Goal: Check status

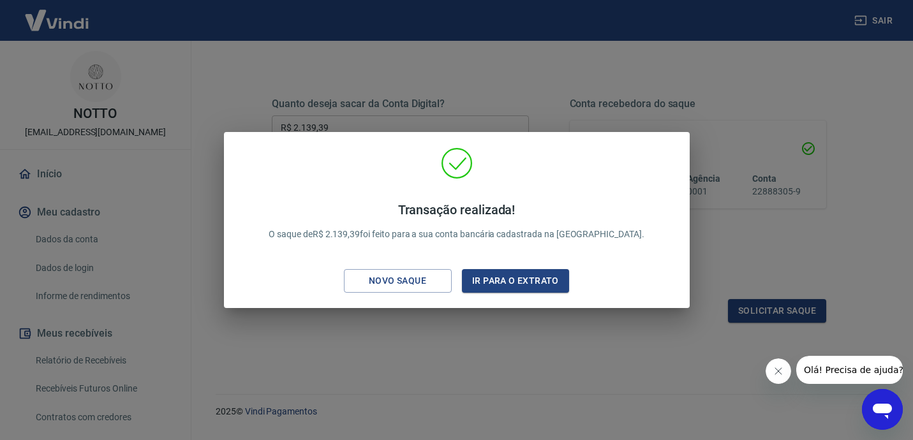
click at [363, 78] on div "Transação realizada! O saque de R$ 2.139,39 foi feito para a sua conta bancária…" at bounding box center [456, 220] width 913 height 440
